Goal: Information Seeking & Learning: Learn about a topic

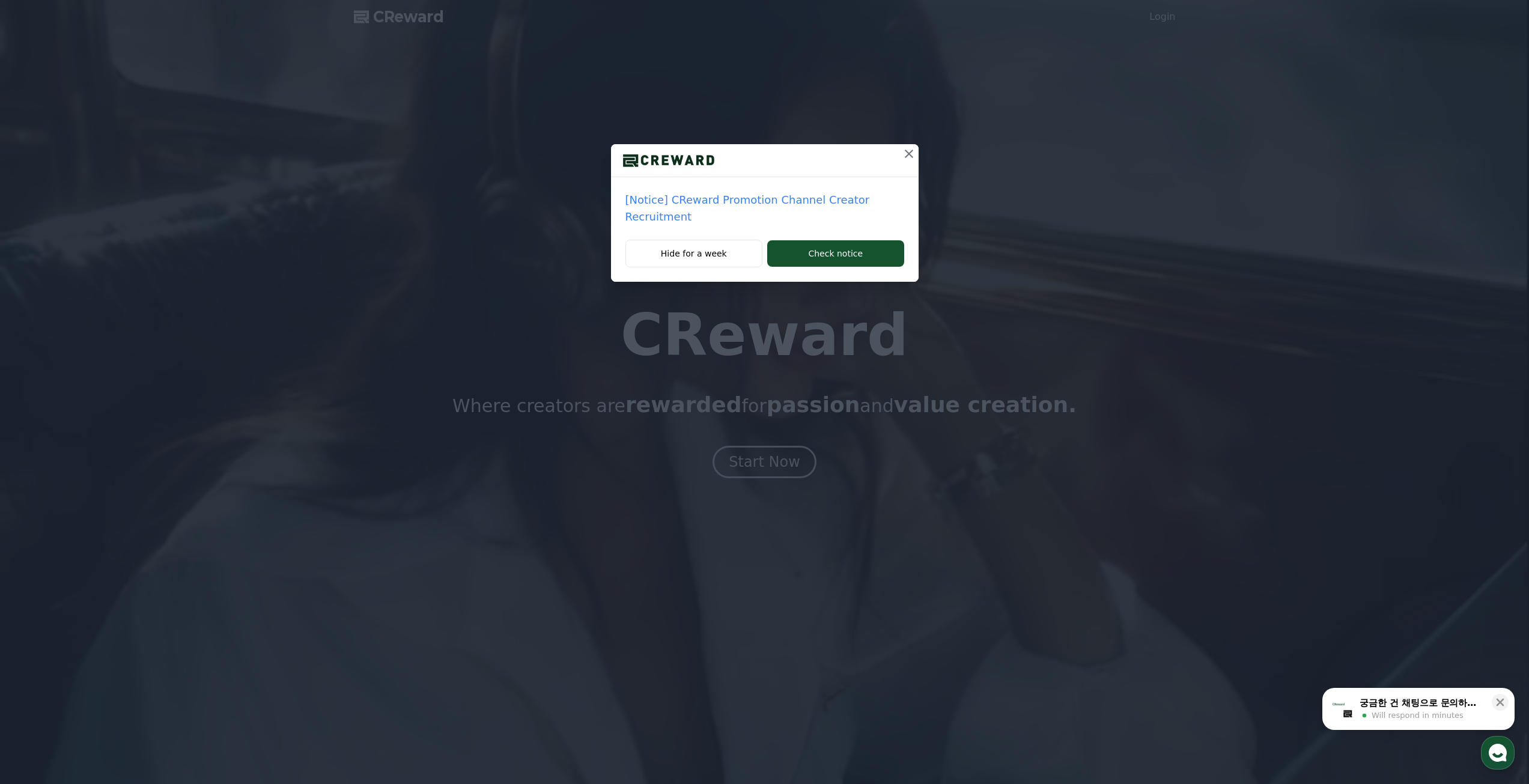
click at [906, 155] on icon at bounding box center [909, 153] width 9 height 9
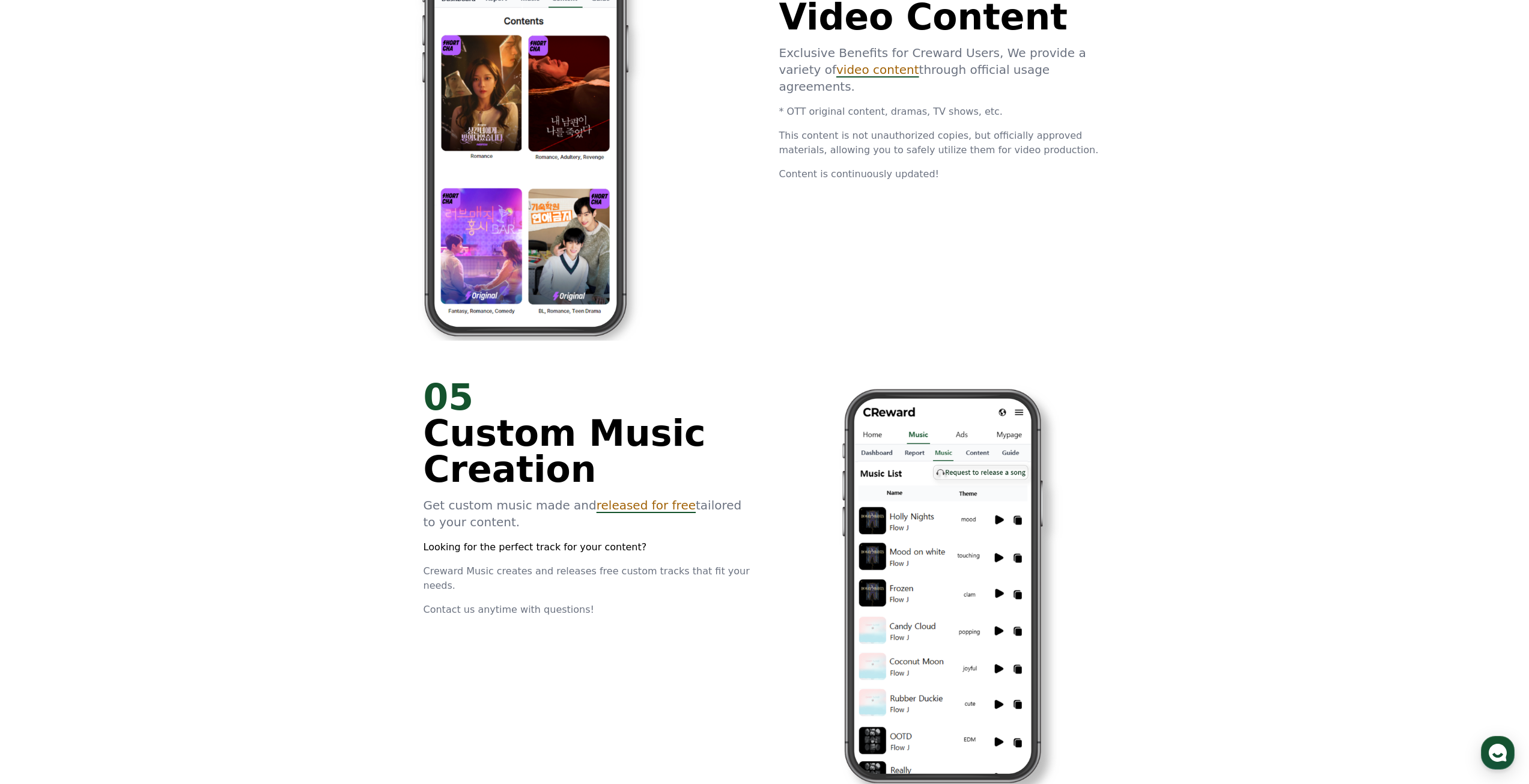
scroll to position [3134, 0]
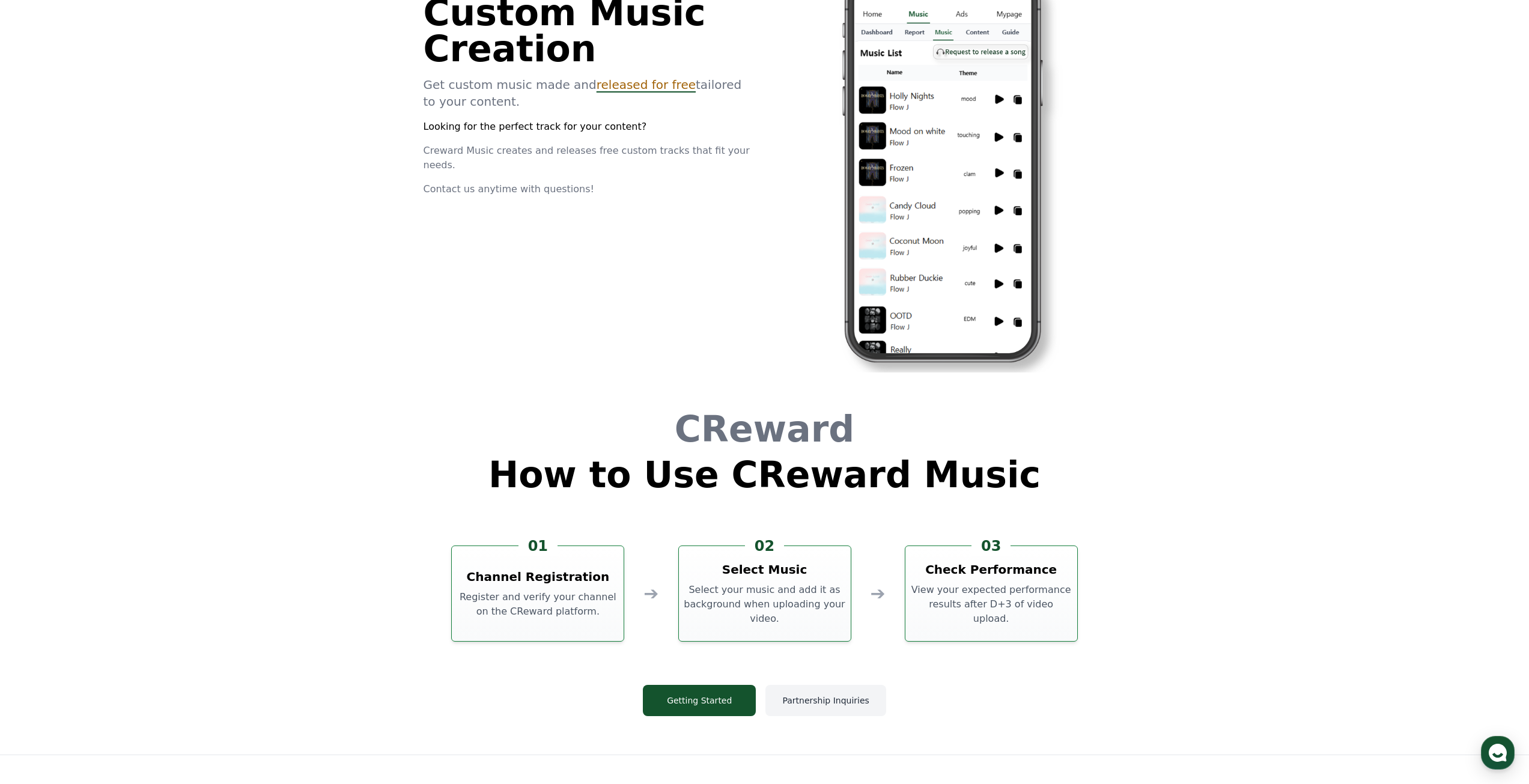
click at [864, 695] on button "Partnership Inquiries" at bounding box center [825, 701] width 120 height 31
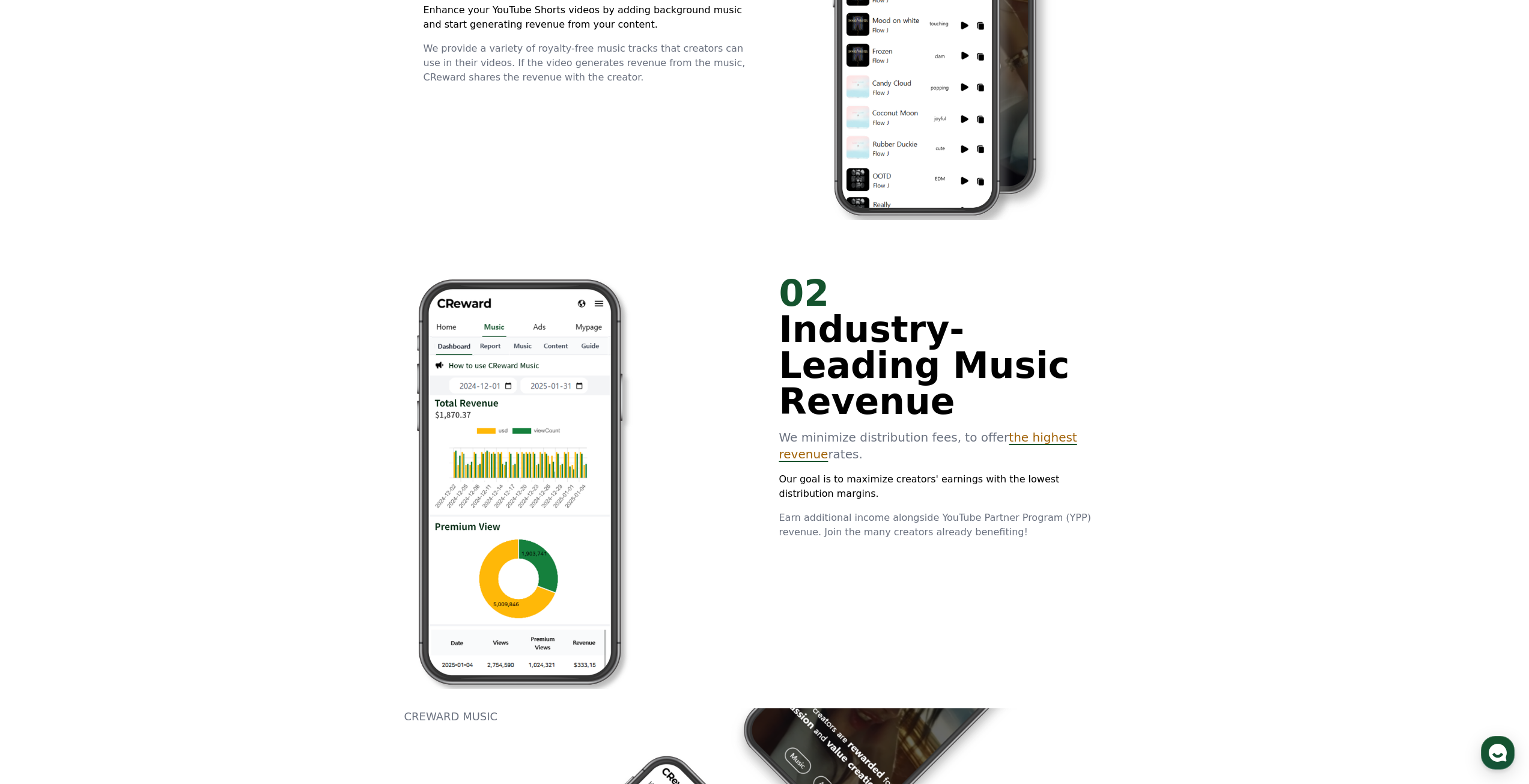
scroll to position [971, 0]
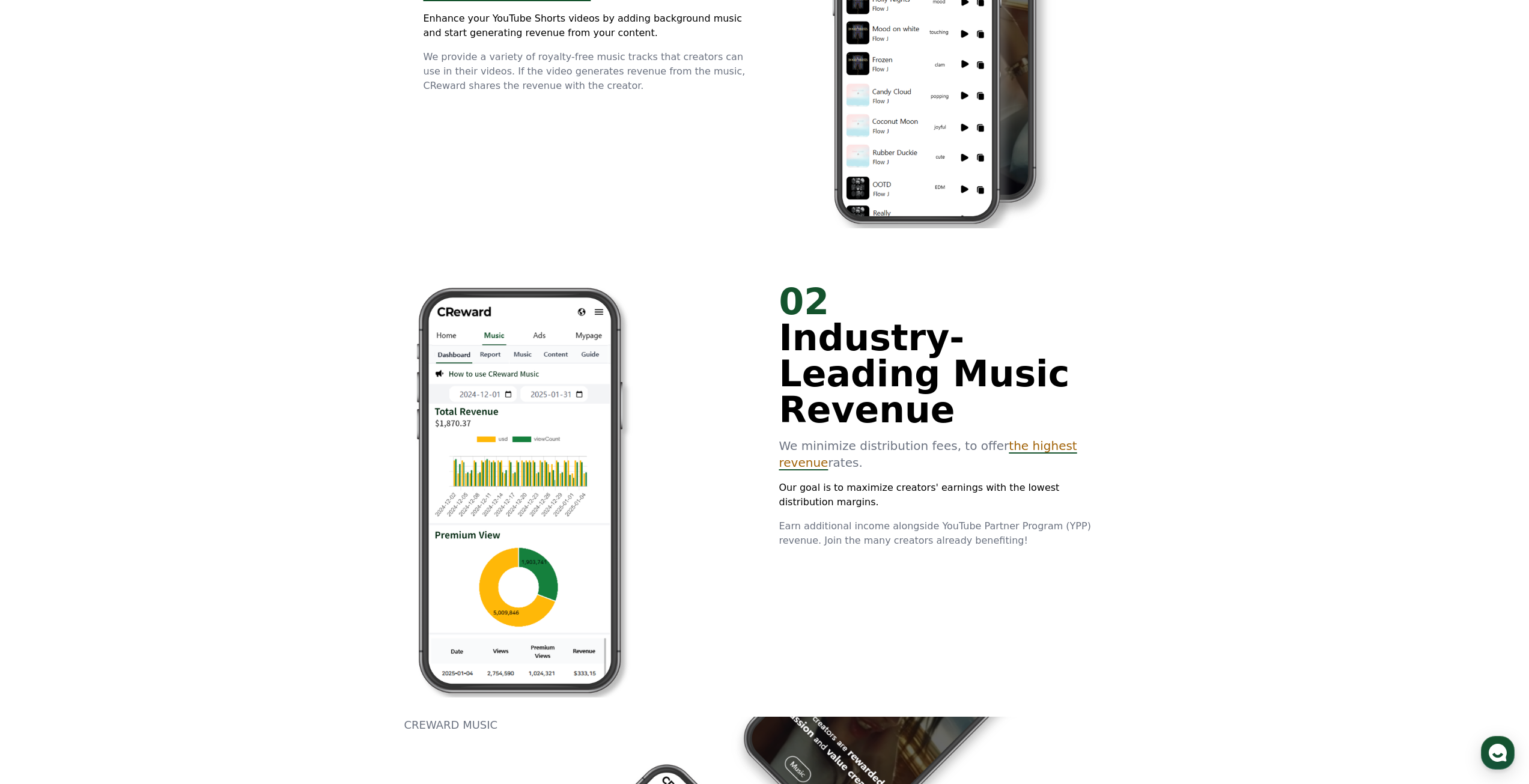
click at [1049, 439] on span "the highest revenue" at bounding box center [928, 454] width 298 height 31
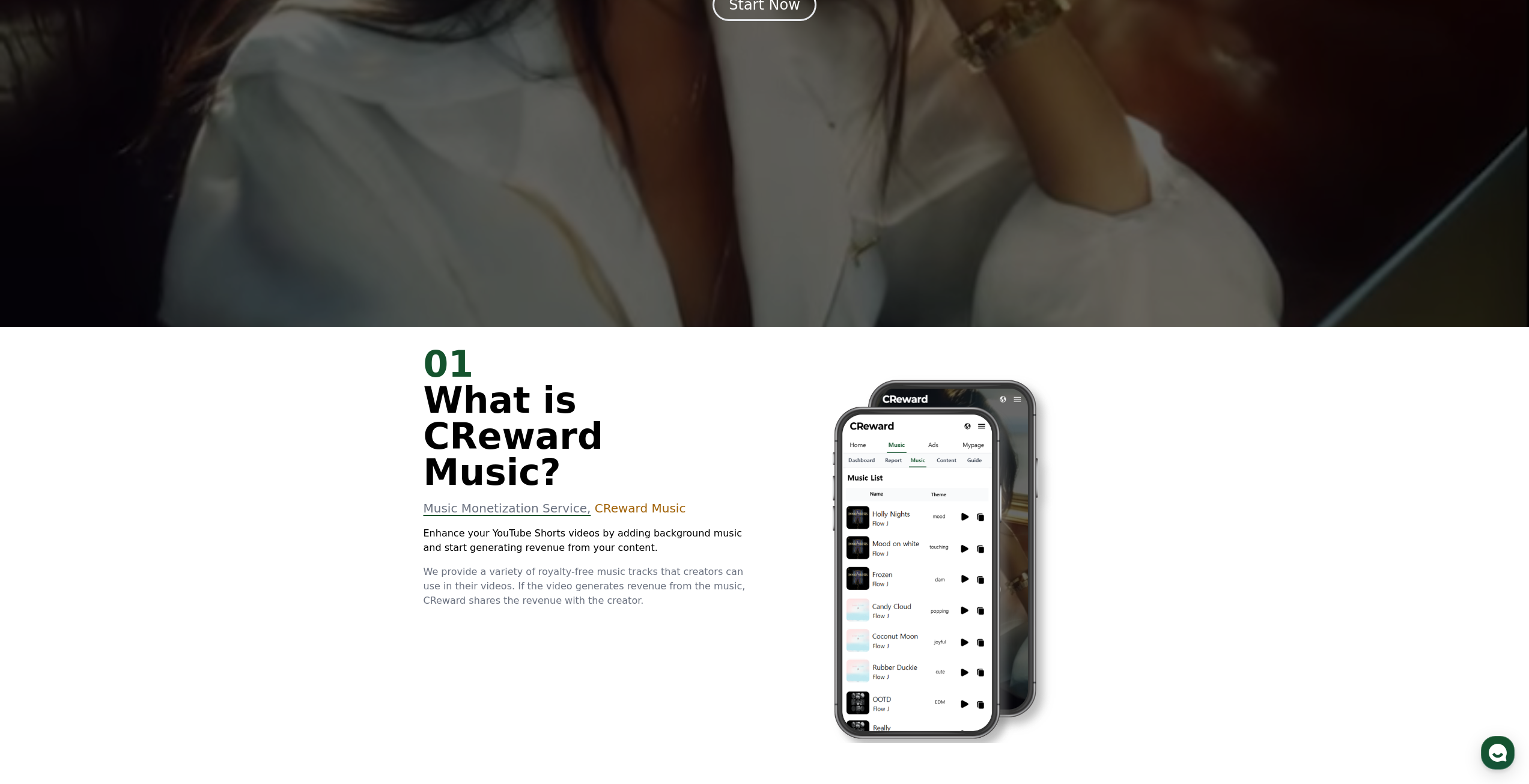
scroll to position [311, 0]
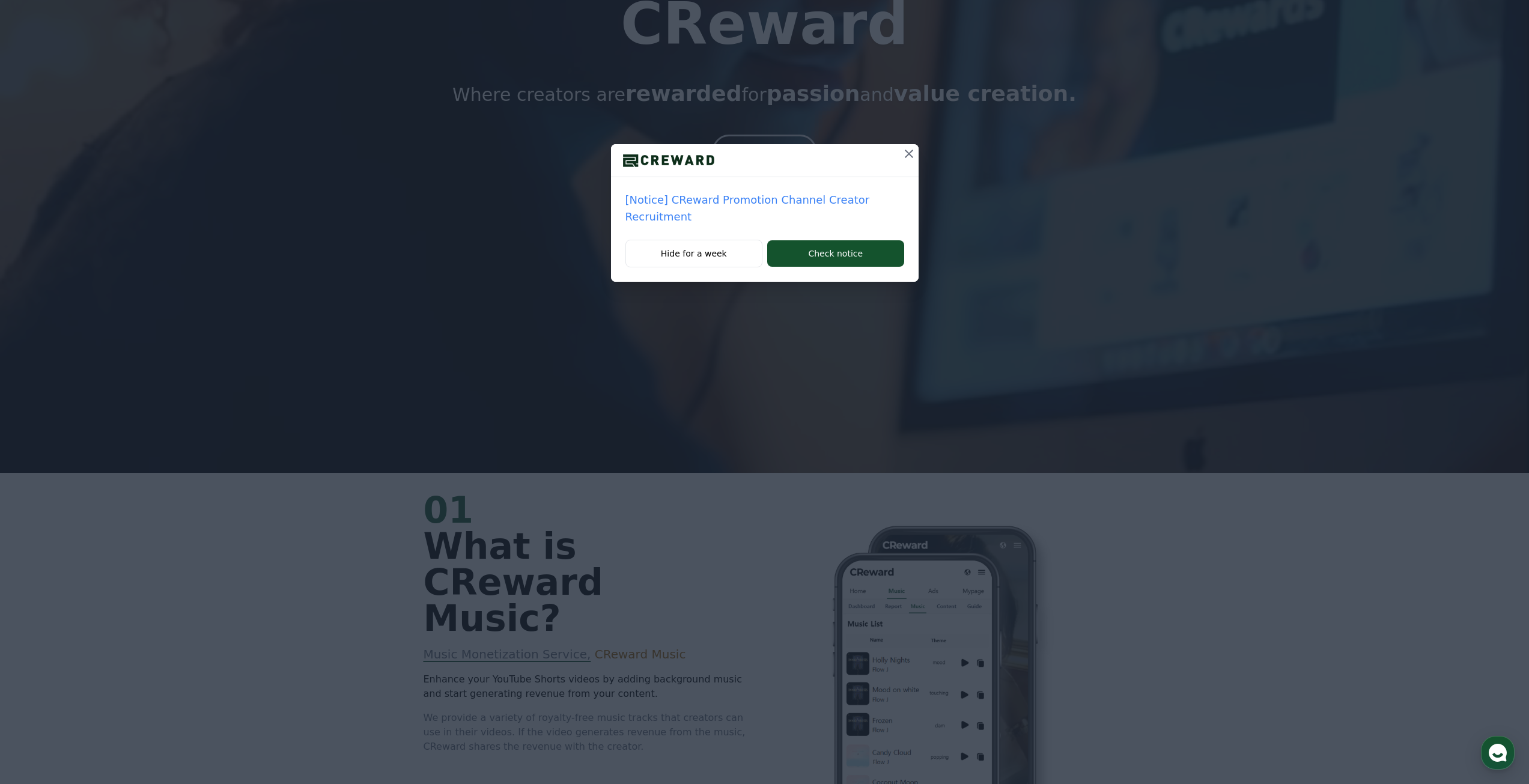
click at [905, 158] on icon at bounding box center [909, 153] width 15 height 15
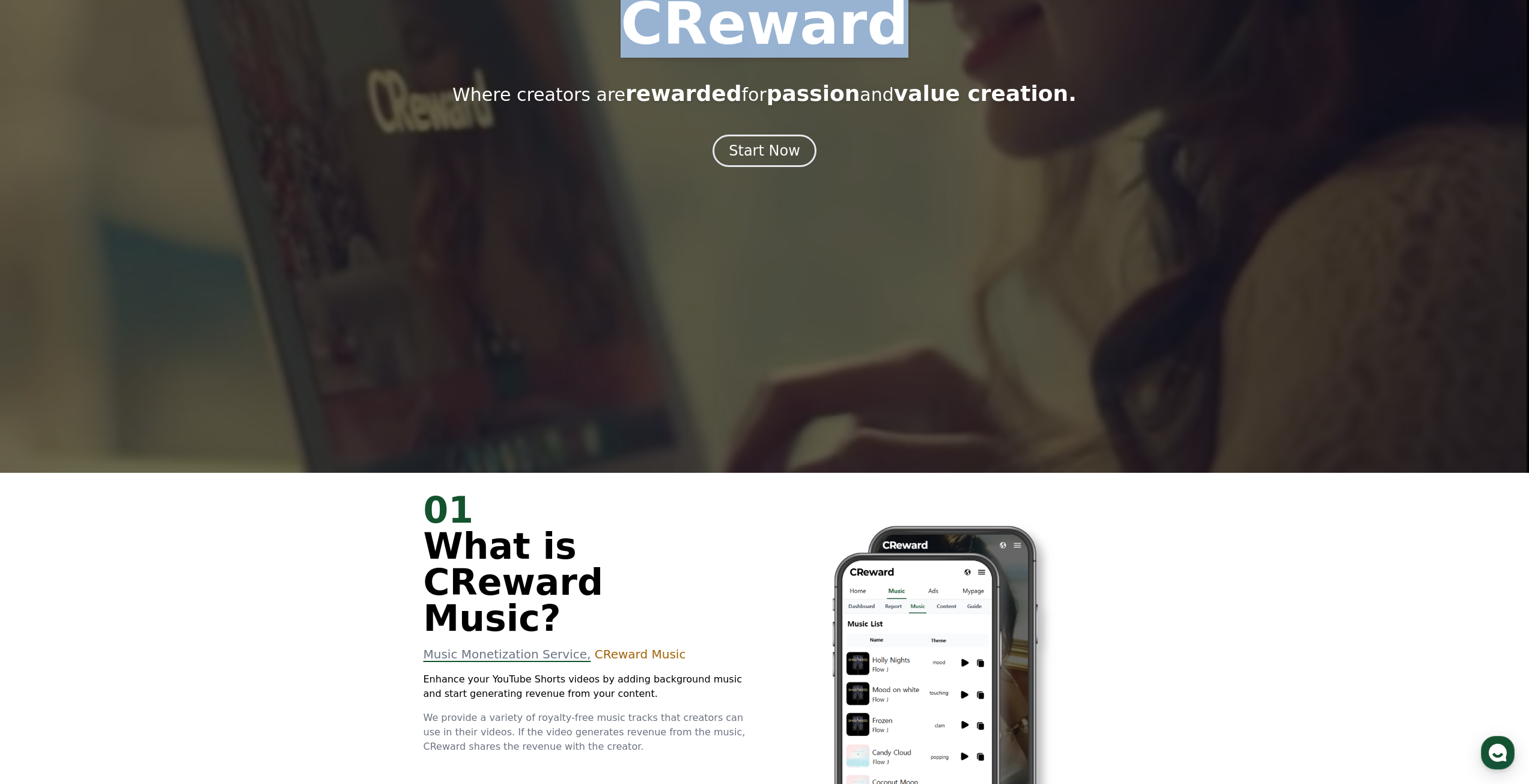
drag, startPoint x: 647, startPoint y: 27, endPoint x: 902, endPoint y: 32, distance: 255.0
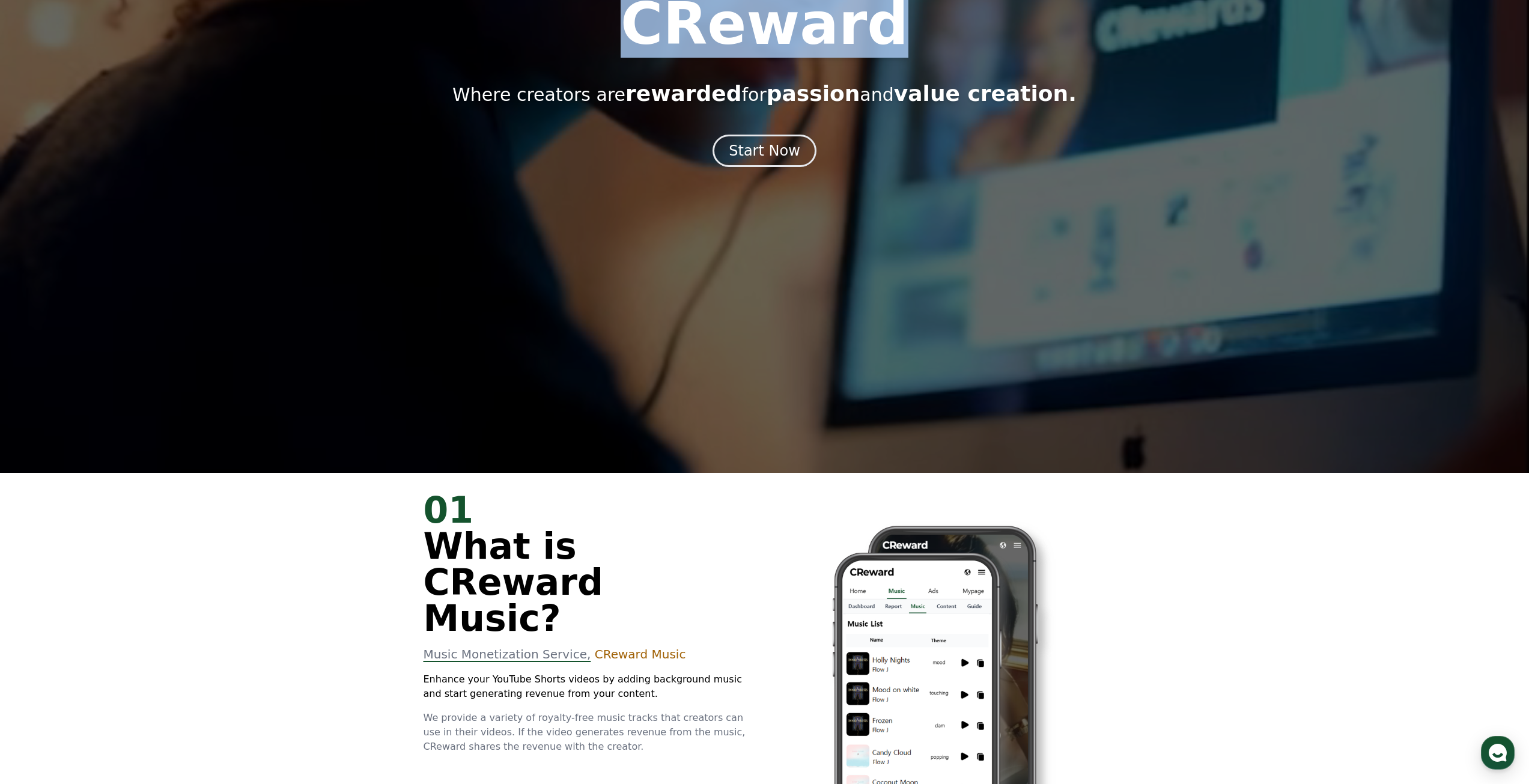
click at [902, 32] on div "CReward Where creators are rewarded for passion and value creation." at bounding box center [764, 50] width 1529 height 111
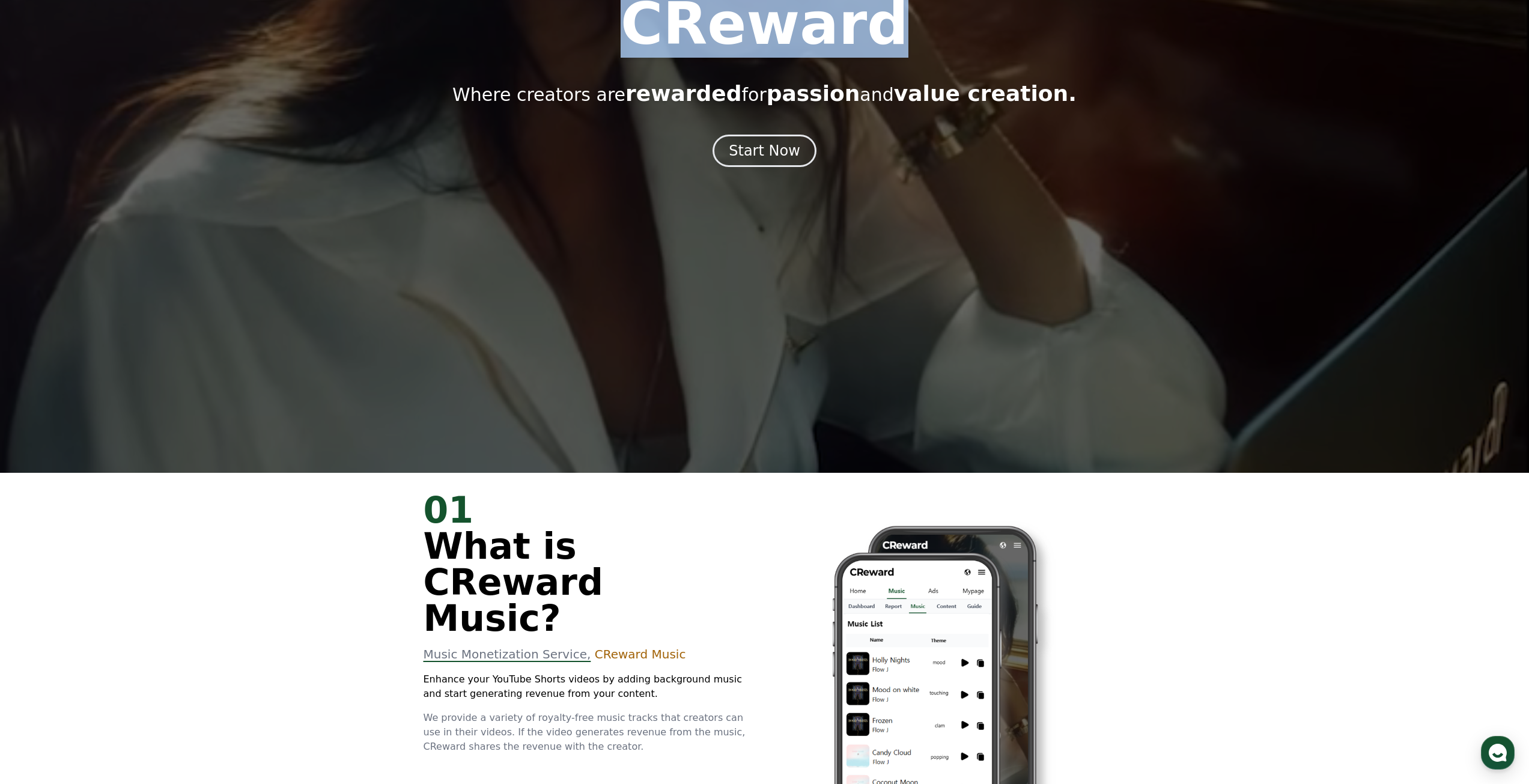
copy h1 "CReward"
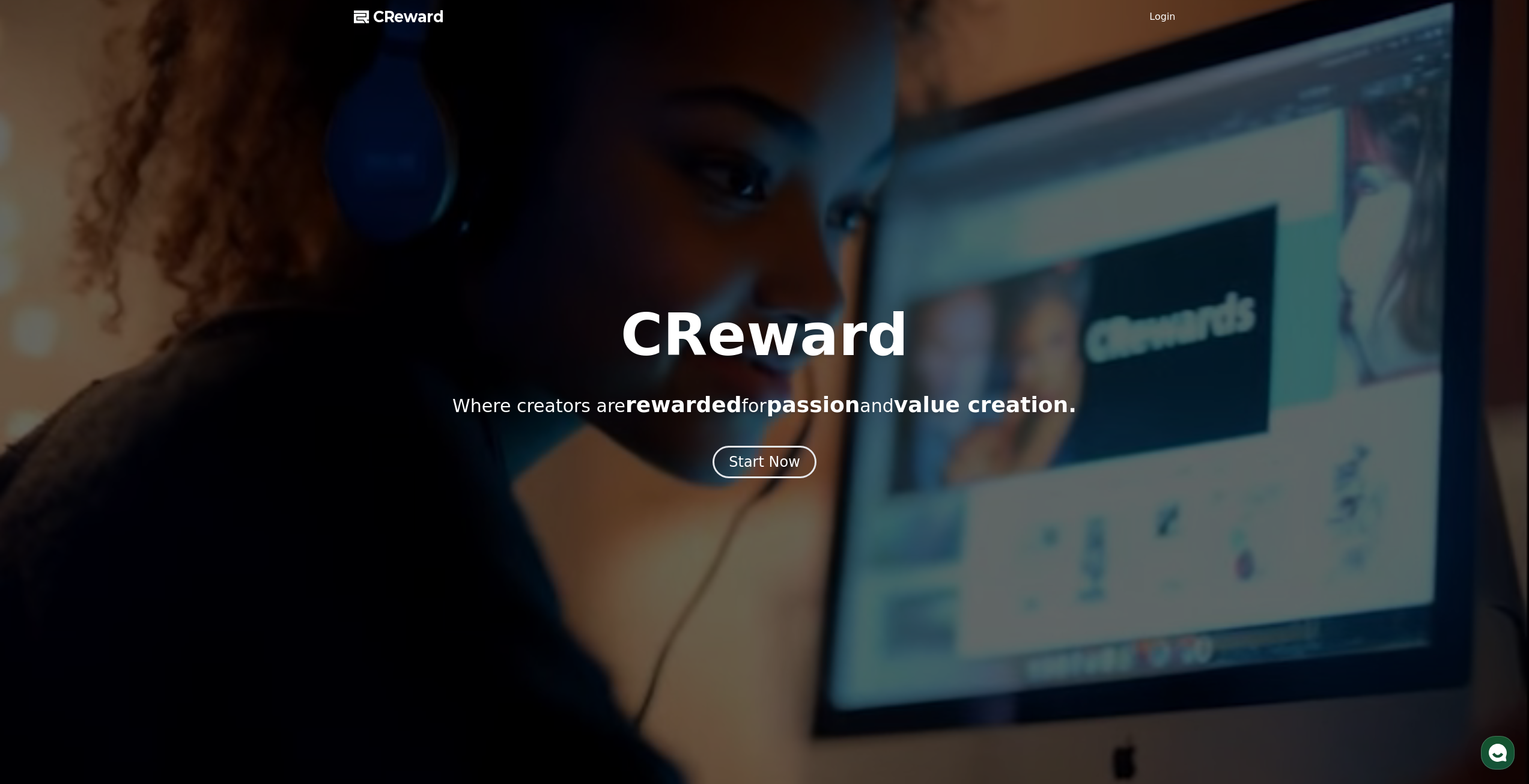
click at [379, 6] on div at bounding box center [764, 392] width 1529 height 784
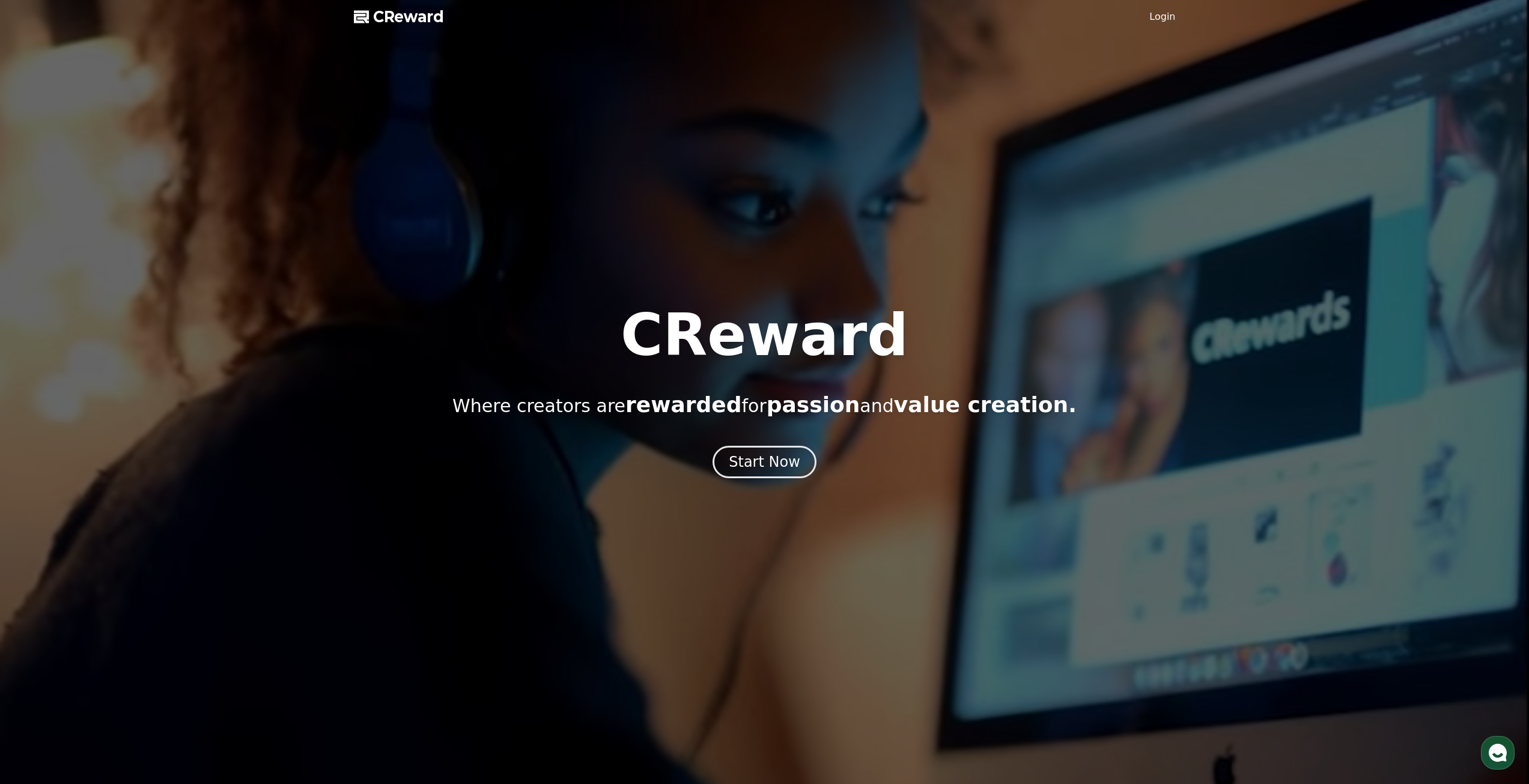
click at [388, 18] on span "CReward" at bounding box center [408, 17] width 71 height 20
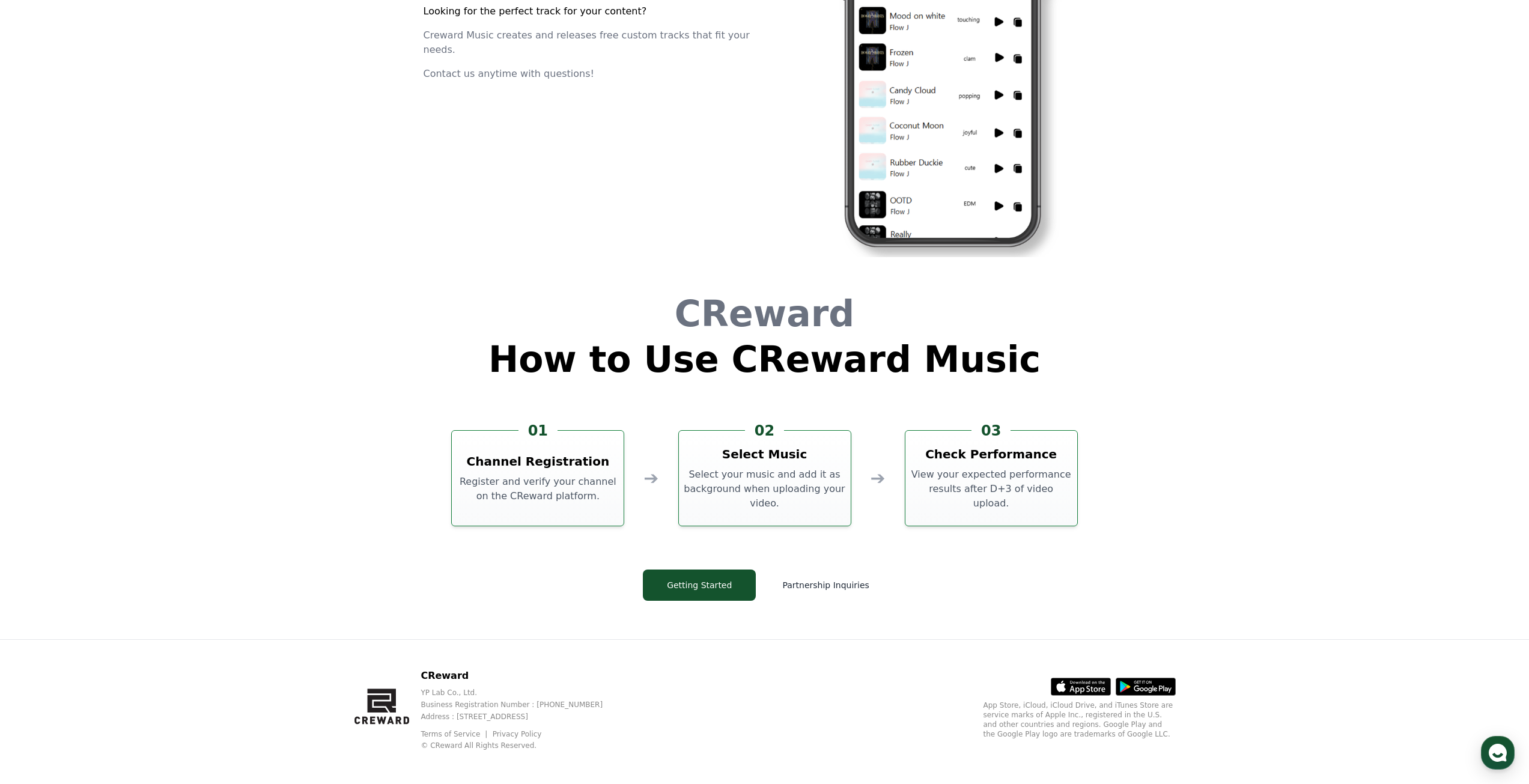
scroll to position [3254, 0]
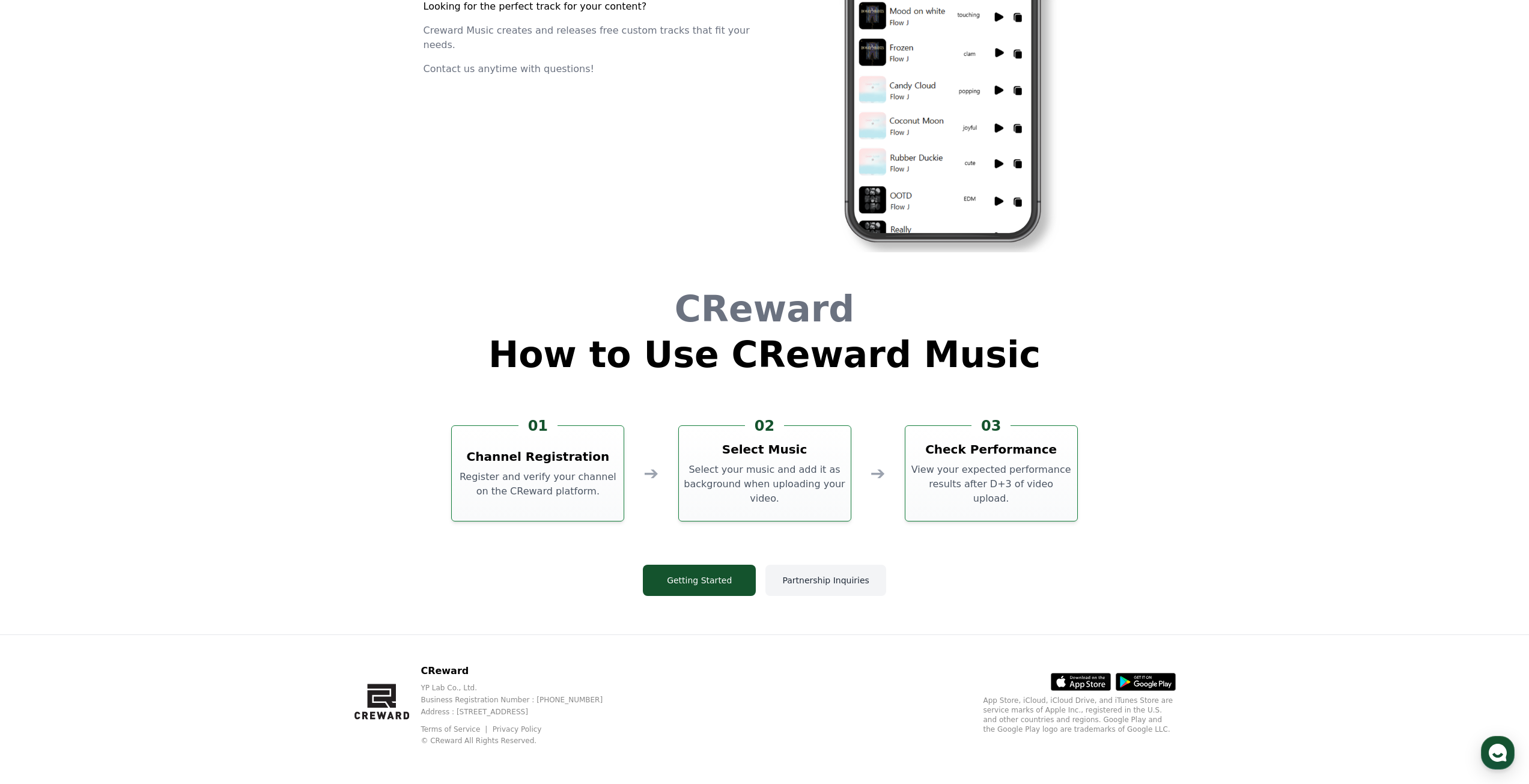
click at [785, 583] on button "Partnership Inquiries" at bounding box center [825, 580] width 120 height 31
